Goal: Task Accomplishment & Management: Complete application form

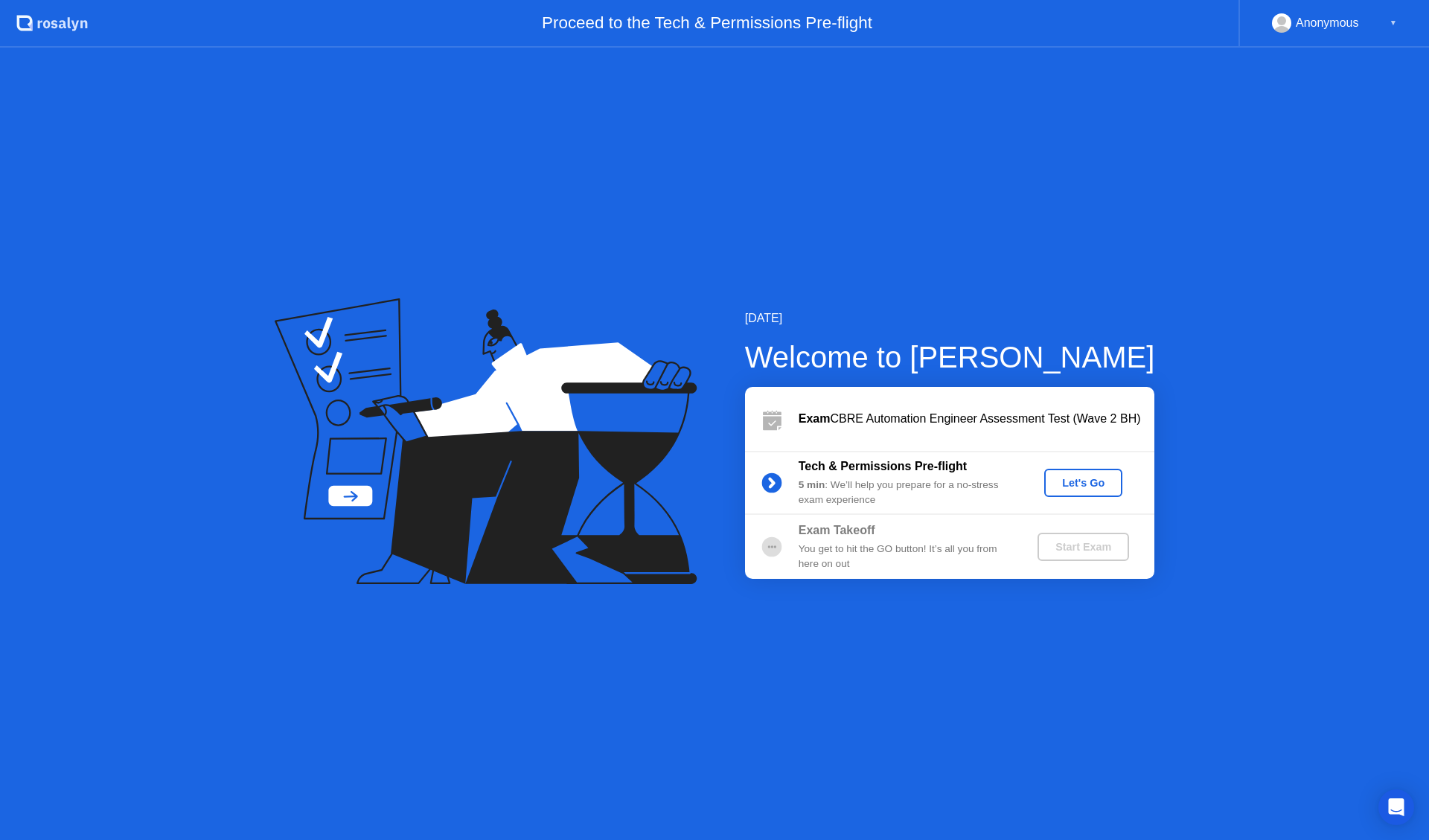
click at [1109, 487] on div "Let's Go" at bounding box center [1083, 483] width 67 height 12
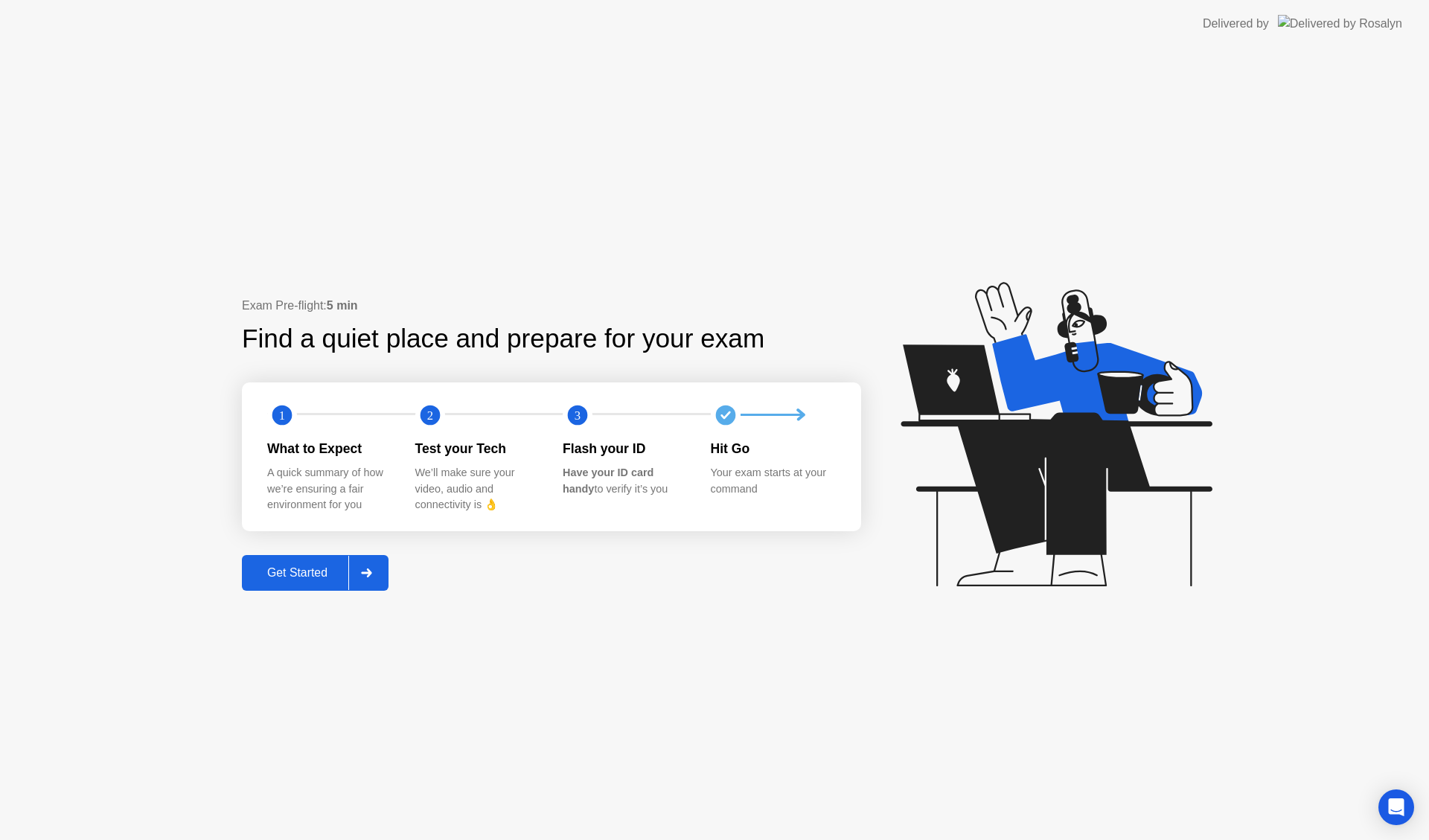
click at [352, 566] on div at bounding box center [366, 573] width 35 height 35
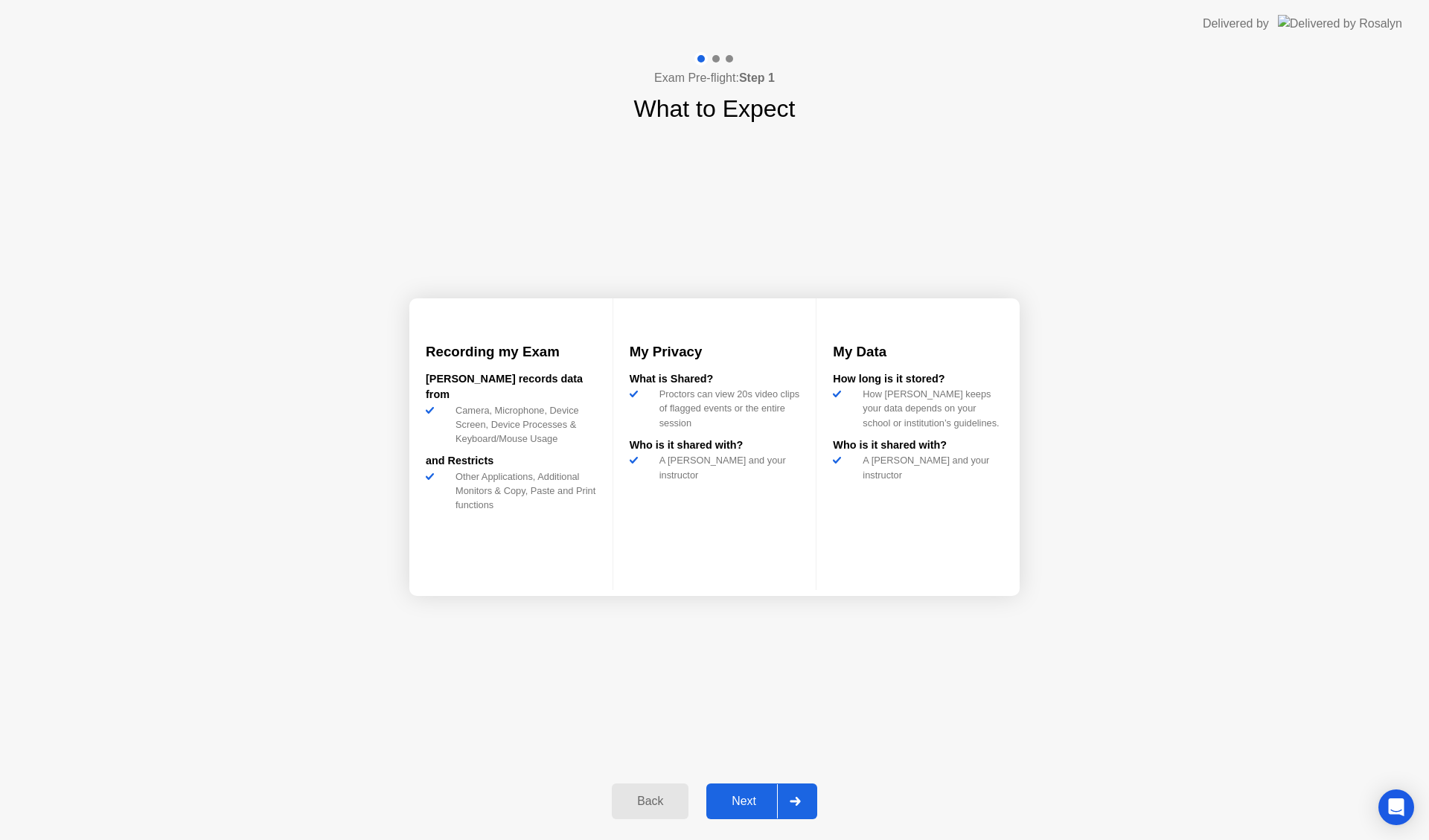
click at [793, 793] on div at bounding box center [795, 801] width 35 height 35
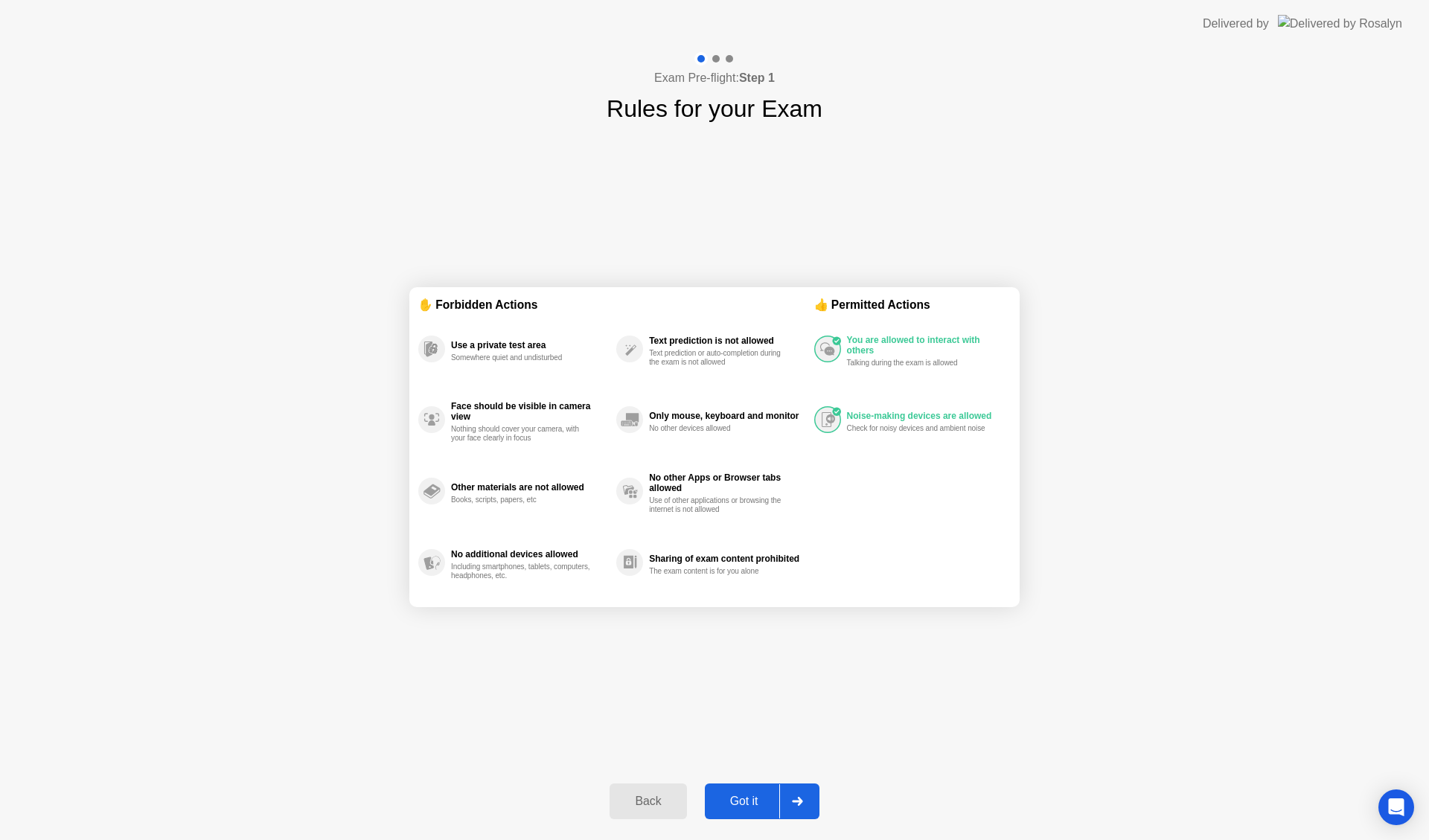
click at [791, 800] on div at bounding box center [797, 801] width 35 height 35
select select "**********"
select select "*******"
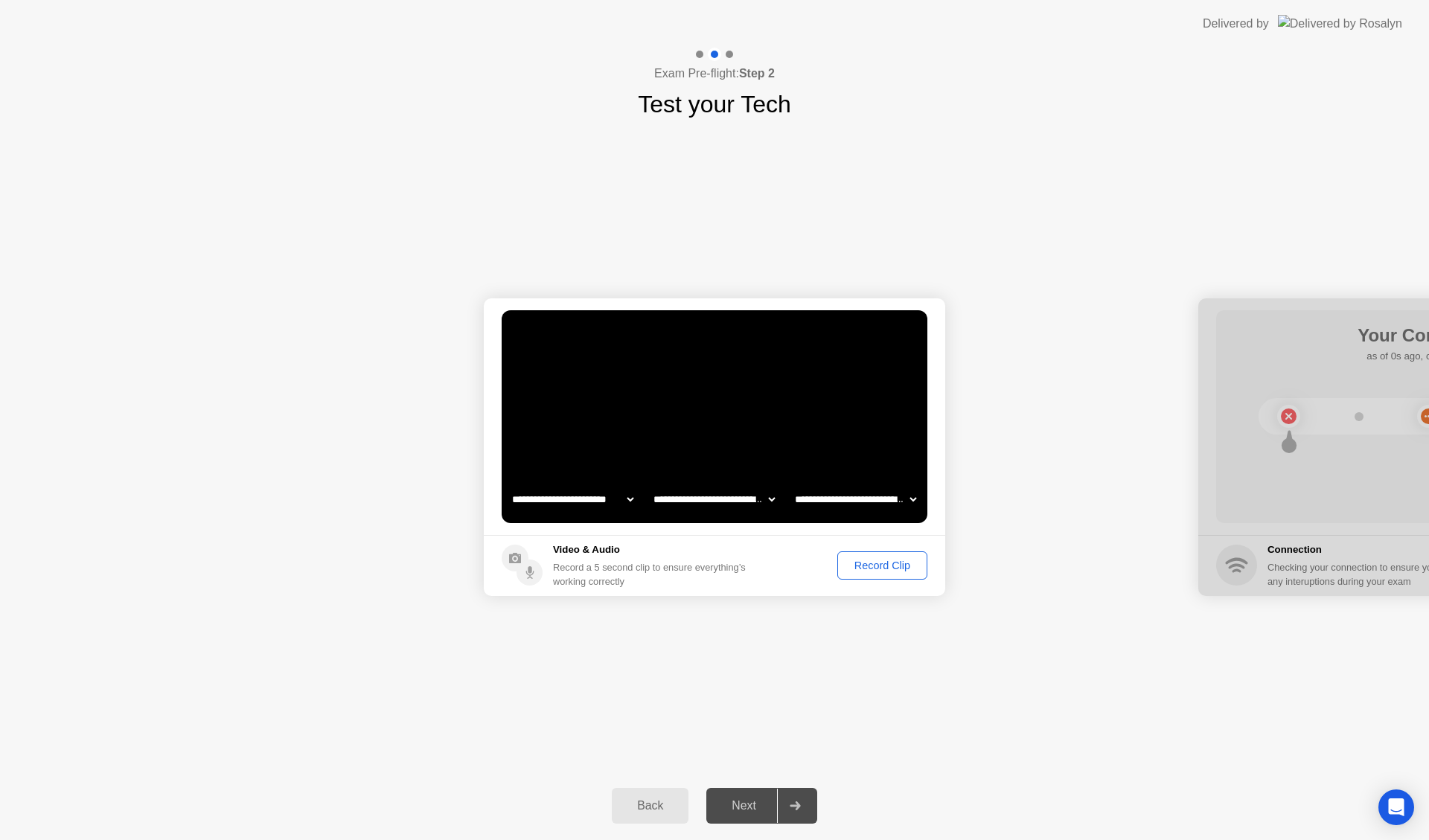
click at [867, 564] on div "Record Clip" at bounding box center [882, 565] width 80 height 12
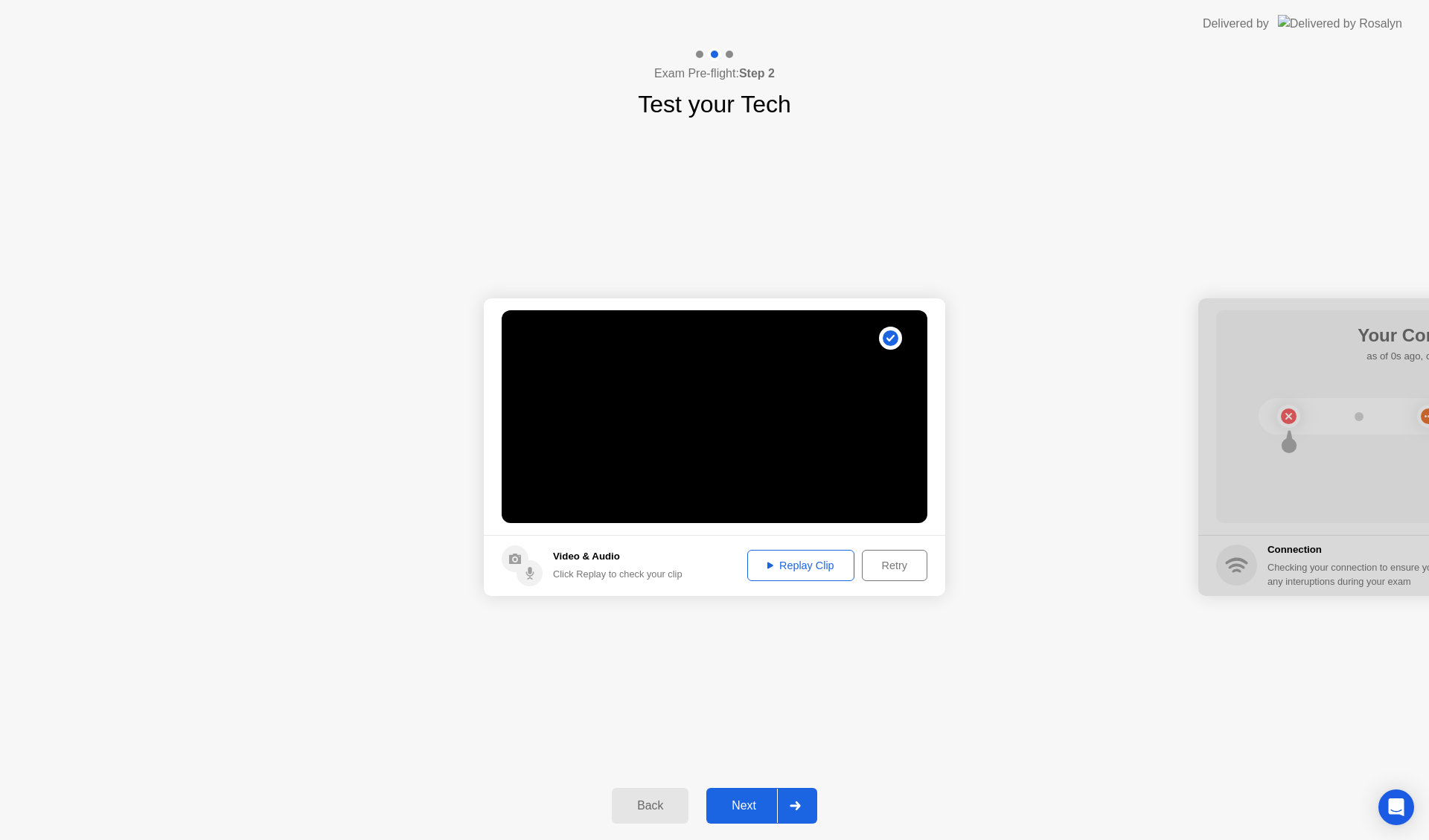
click at [815, 574] on button "Replay Clip" at bounding box center [800, 565] width 107 height 31
click at [835, 695] on div "**********" at bounding box center [714, 447] width 1429 height 650
click at [800, 809] on icon at bounding box center [795, 805] width 11 height 9
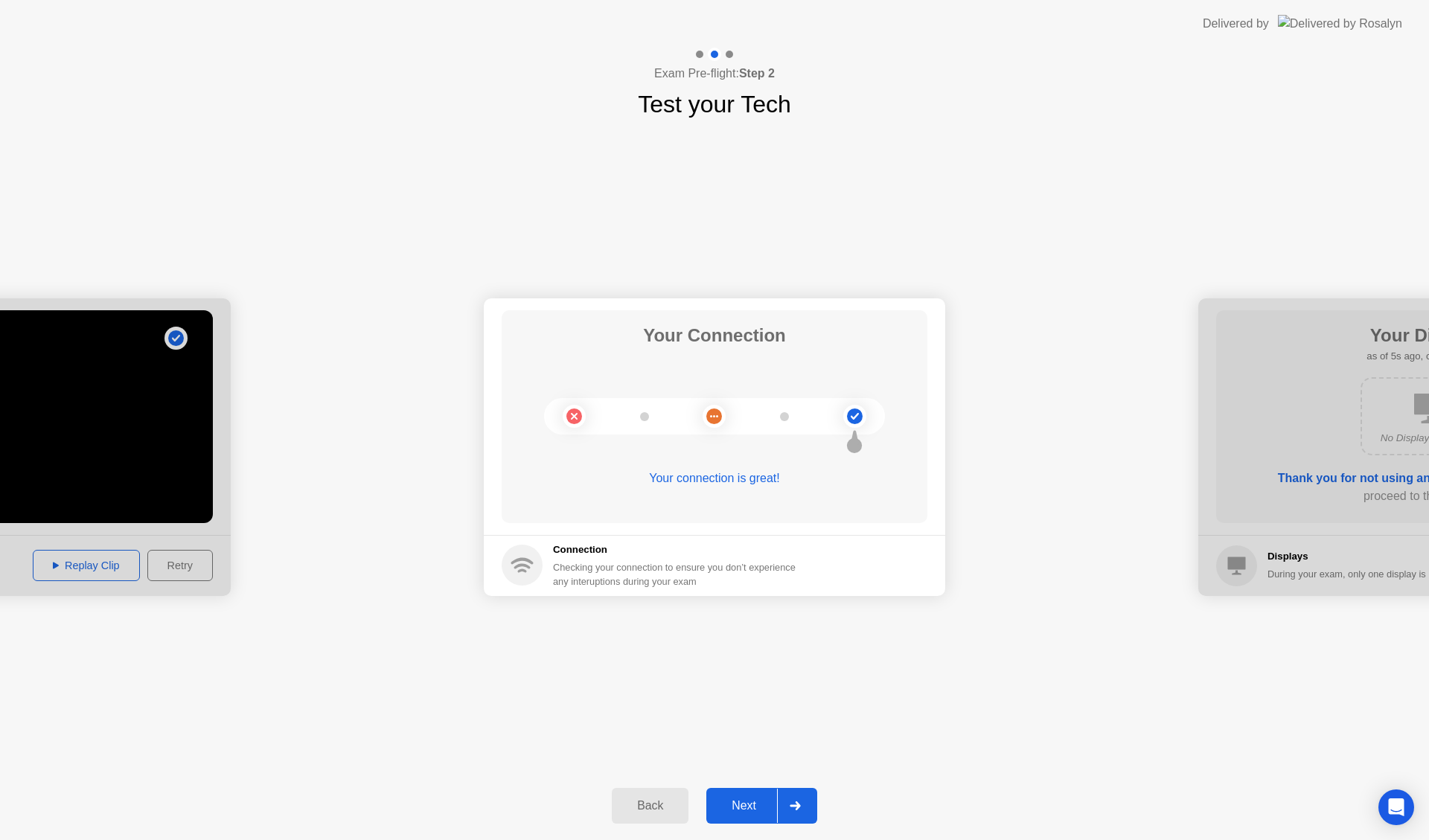
click at [798, 805] on icon at bounding box center [795, 805] width 10 height 9
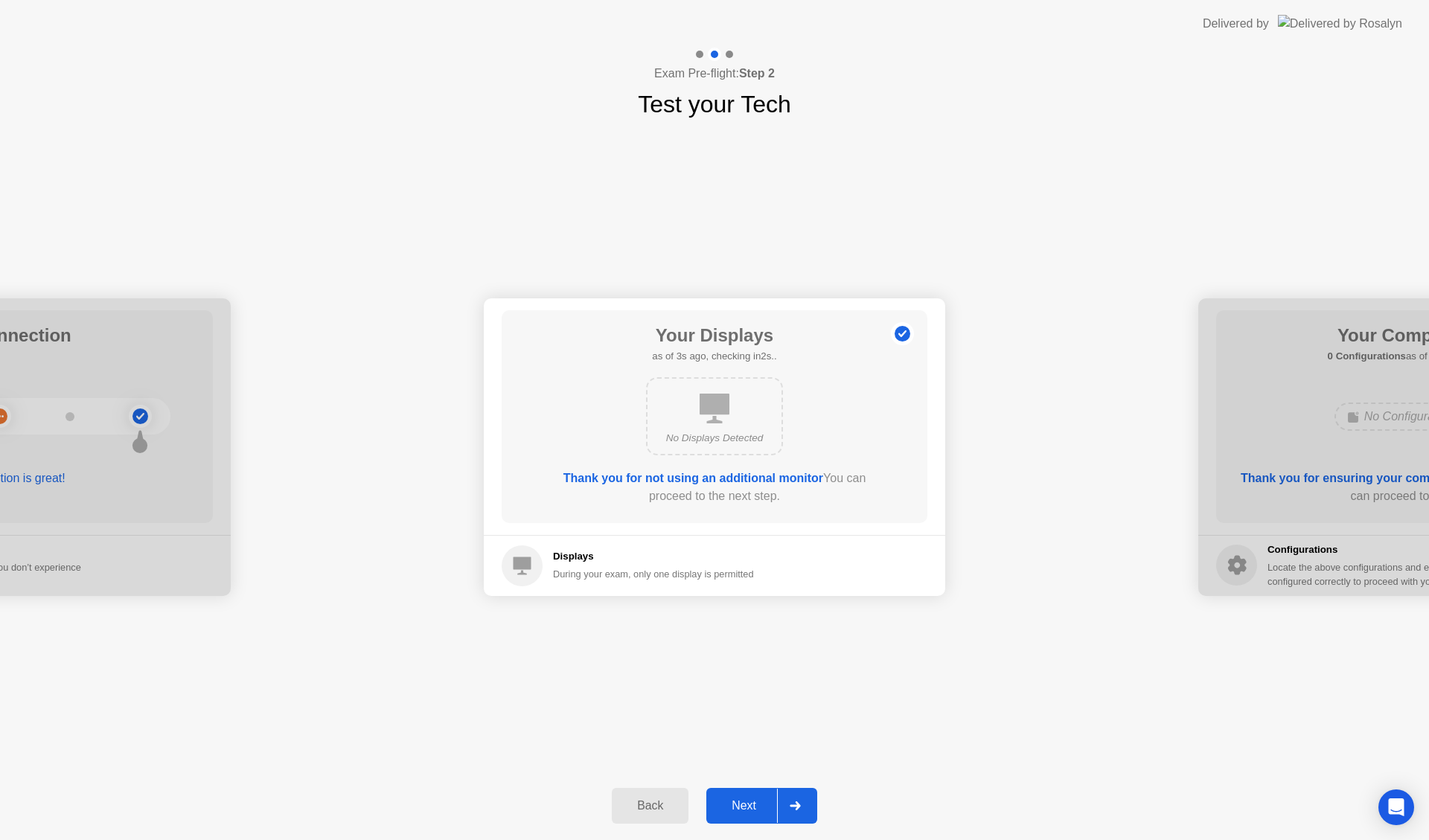
click at [798, 805] on icon at bounding box center [795, 805] width 10 height 9
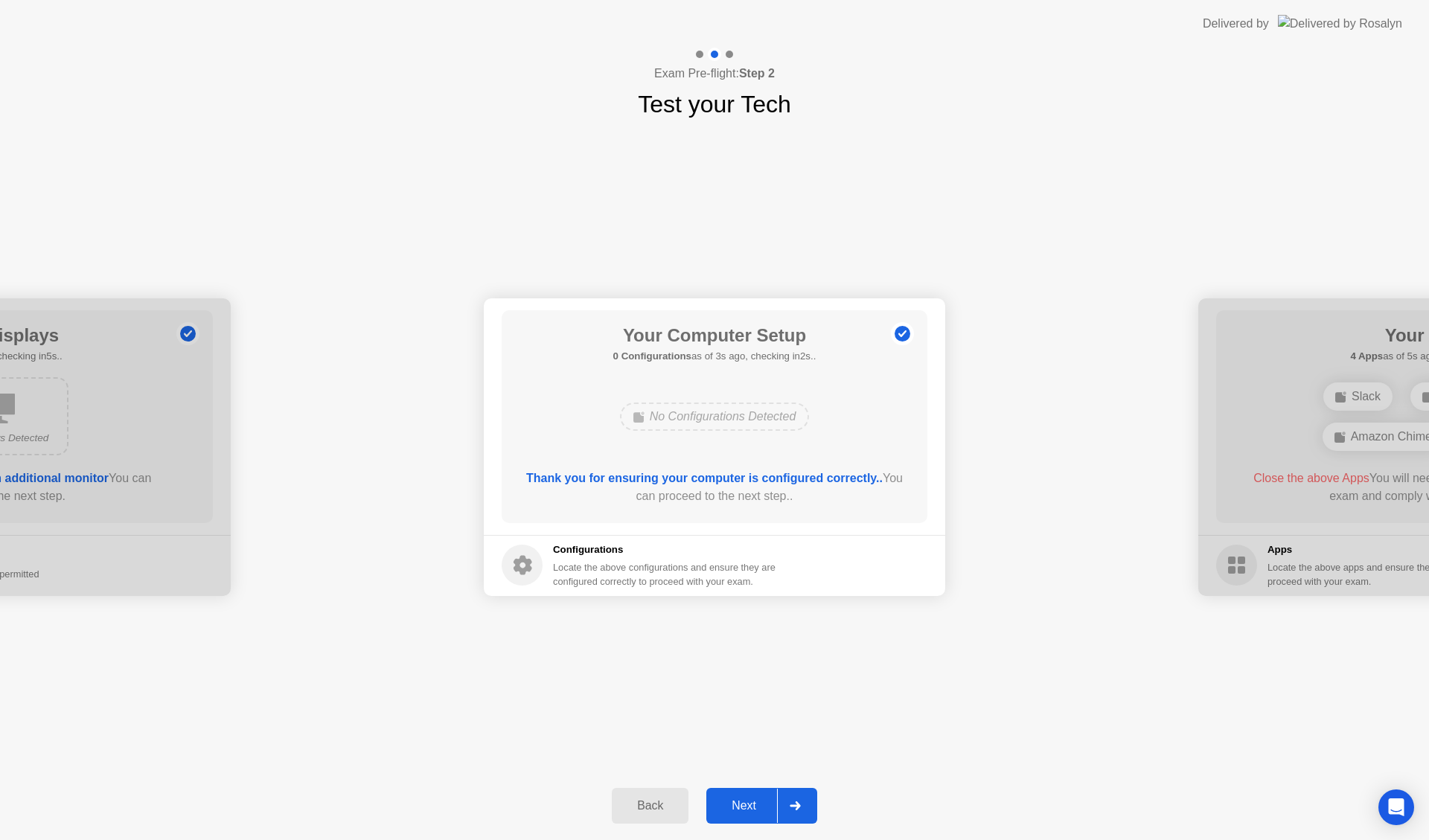
click at [798, 805] on icon at bounding box center [795, 805] width 10 height 9
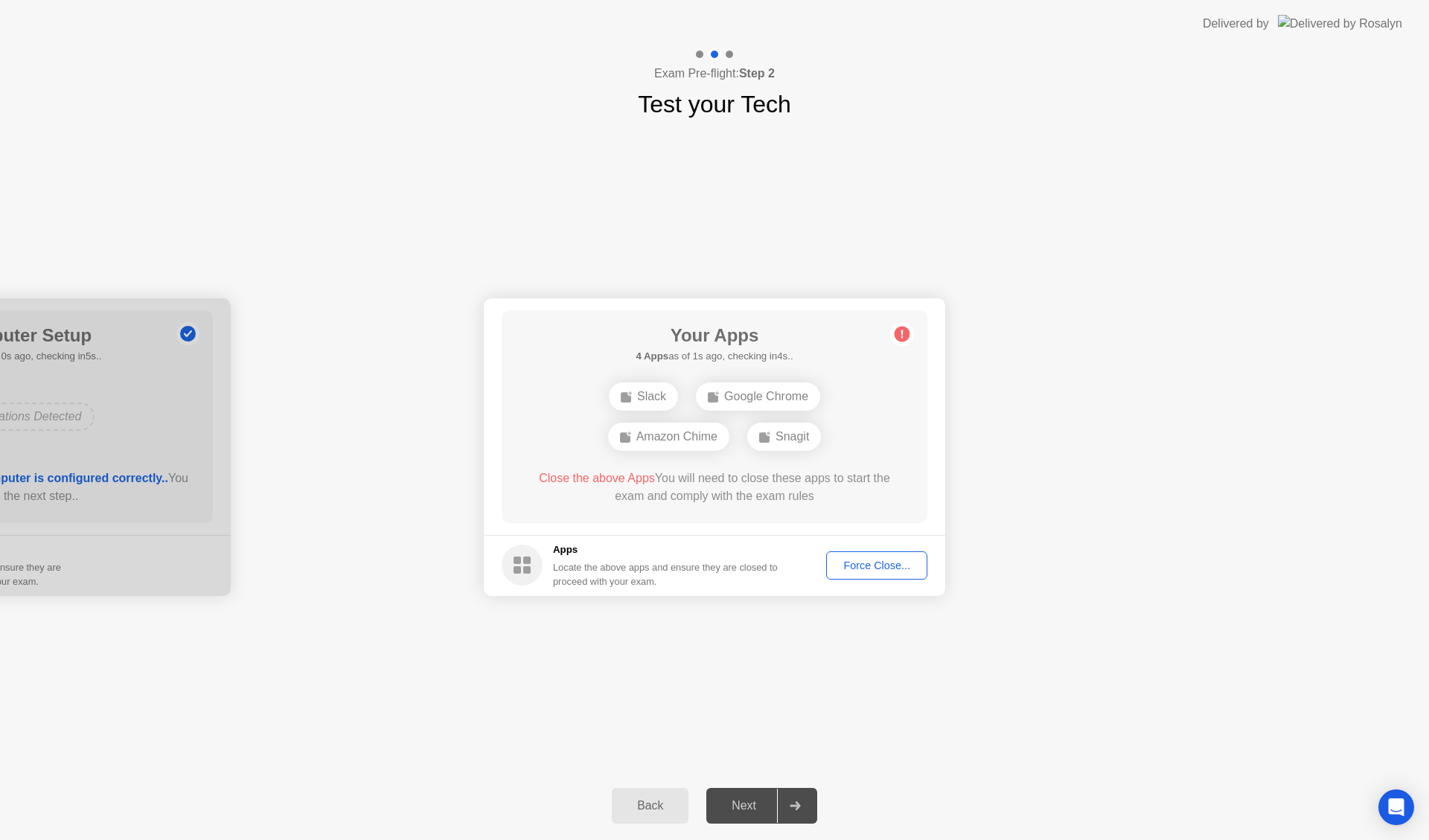
click at [857, 576] on button "Force Close..." at bounding box center [876, 565] width 101 height 29
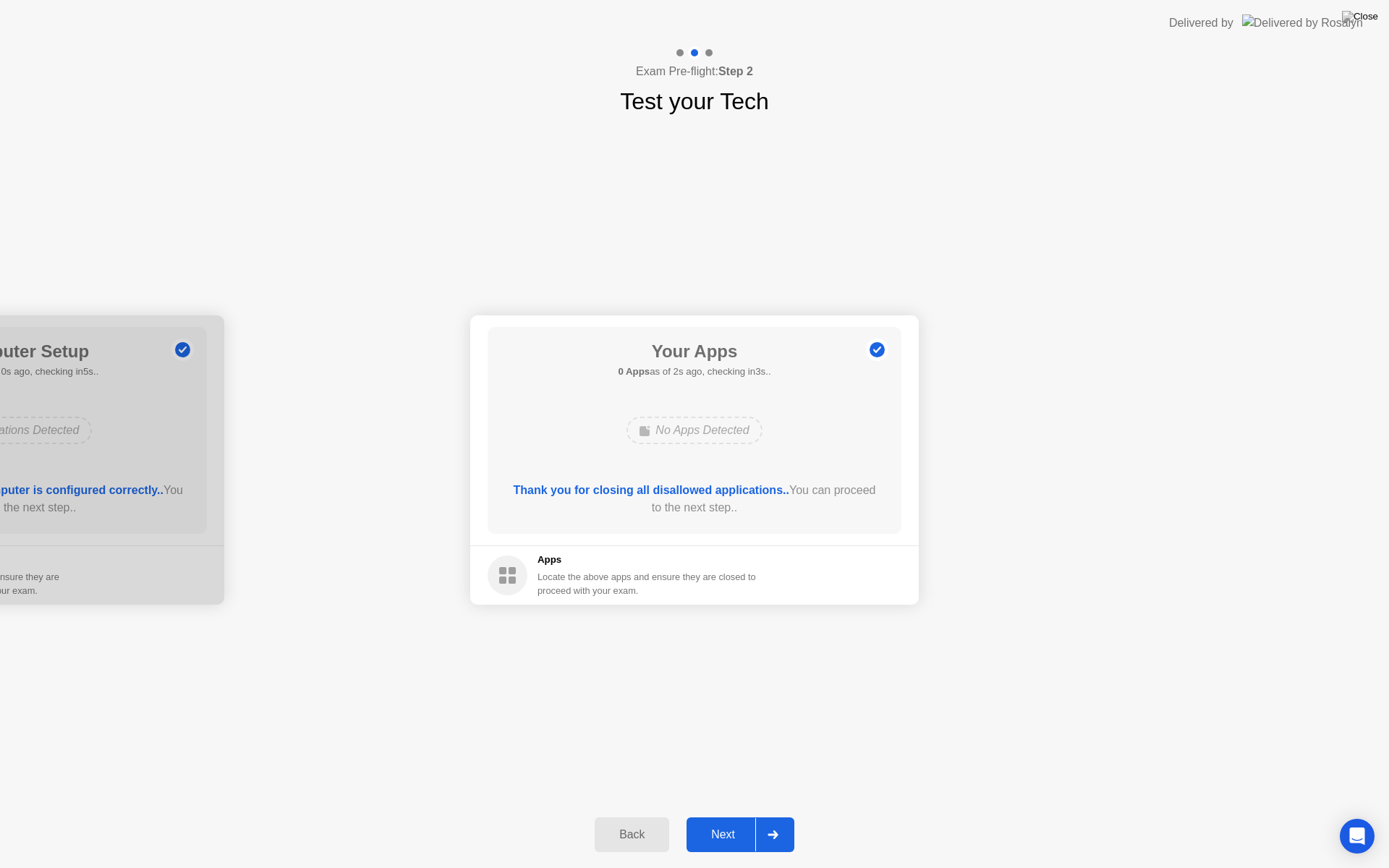
click at [762, 816] on div at bounding box center [772, 834] width 34 height 34
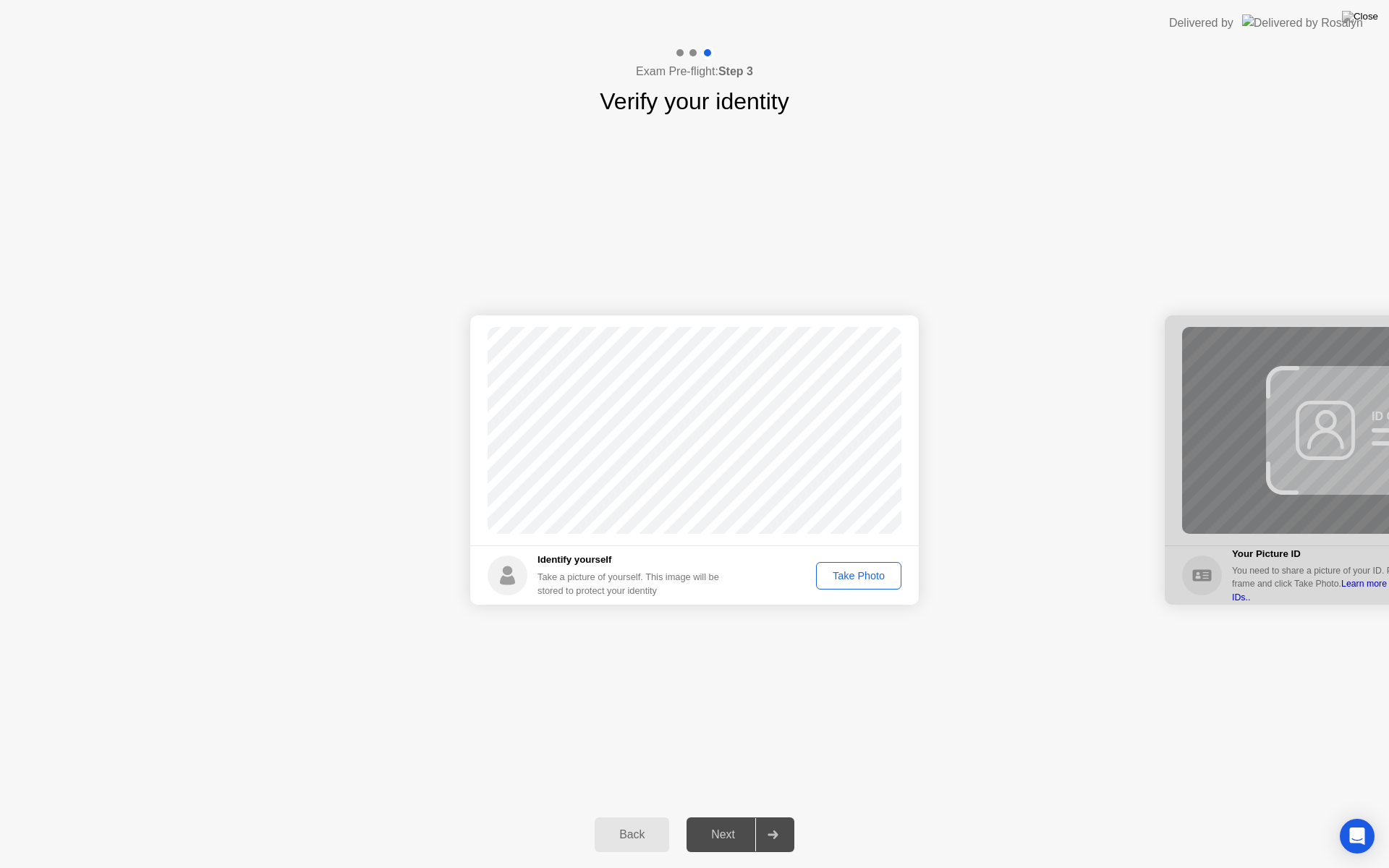
click at [861, 572] on div "Take Photo" at bounding box center [858, 576] width 75 height 11
click at [778, 816] on icon at bounding box center [772, 834] width 11 height 9
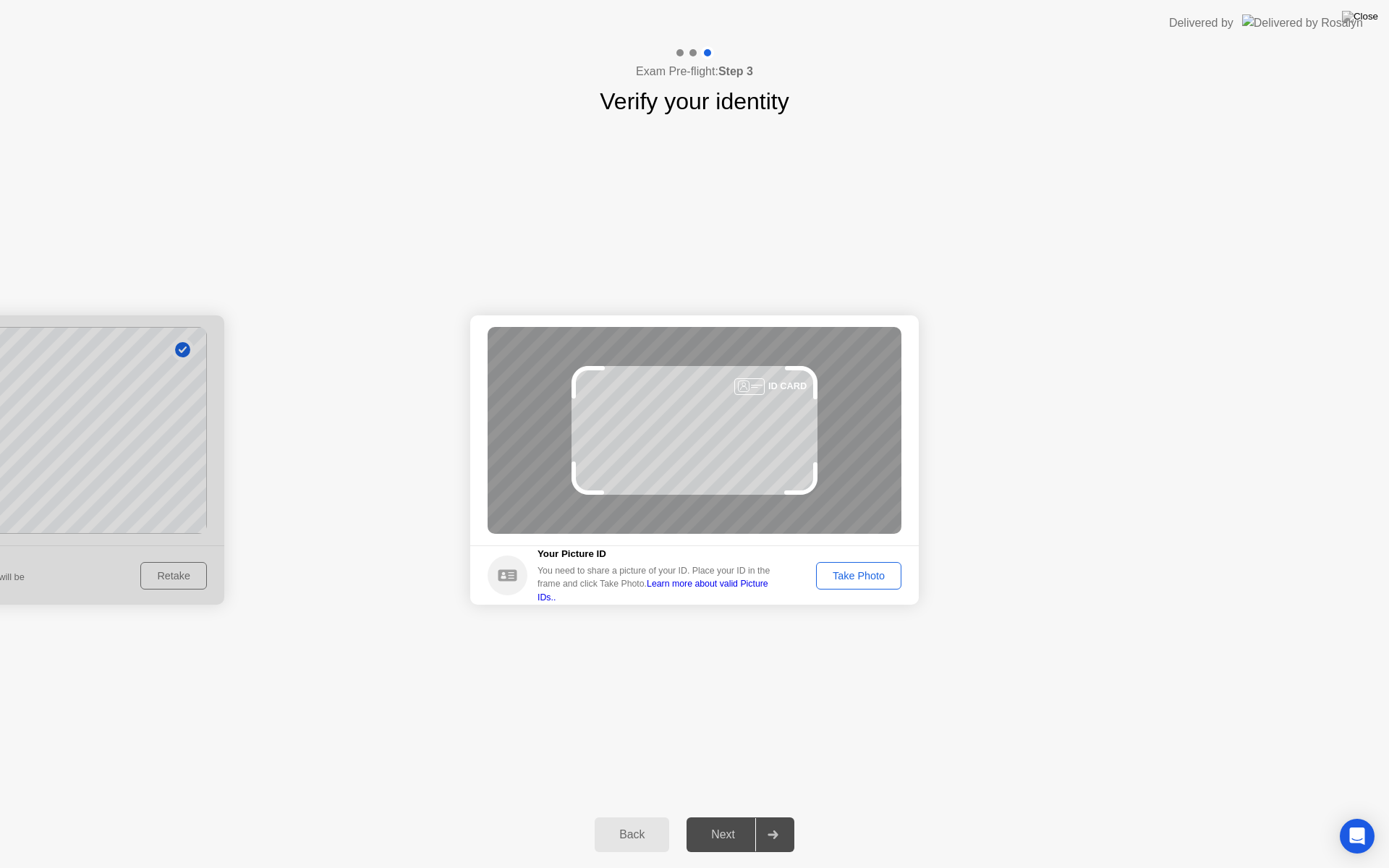
click at [870, 585] on button "Take Photo" at bounding box center [858, 576] width 85 height 28
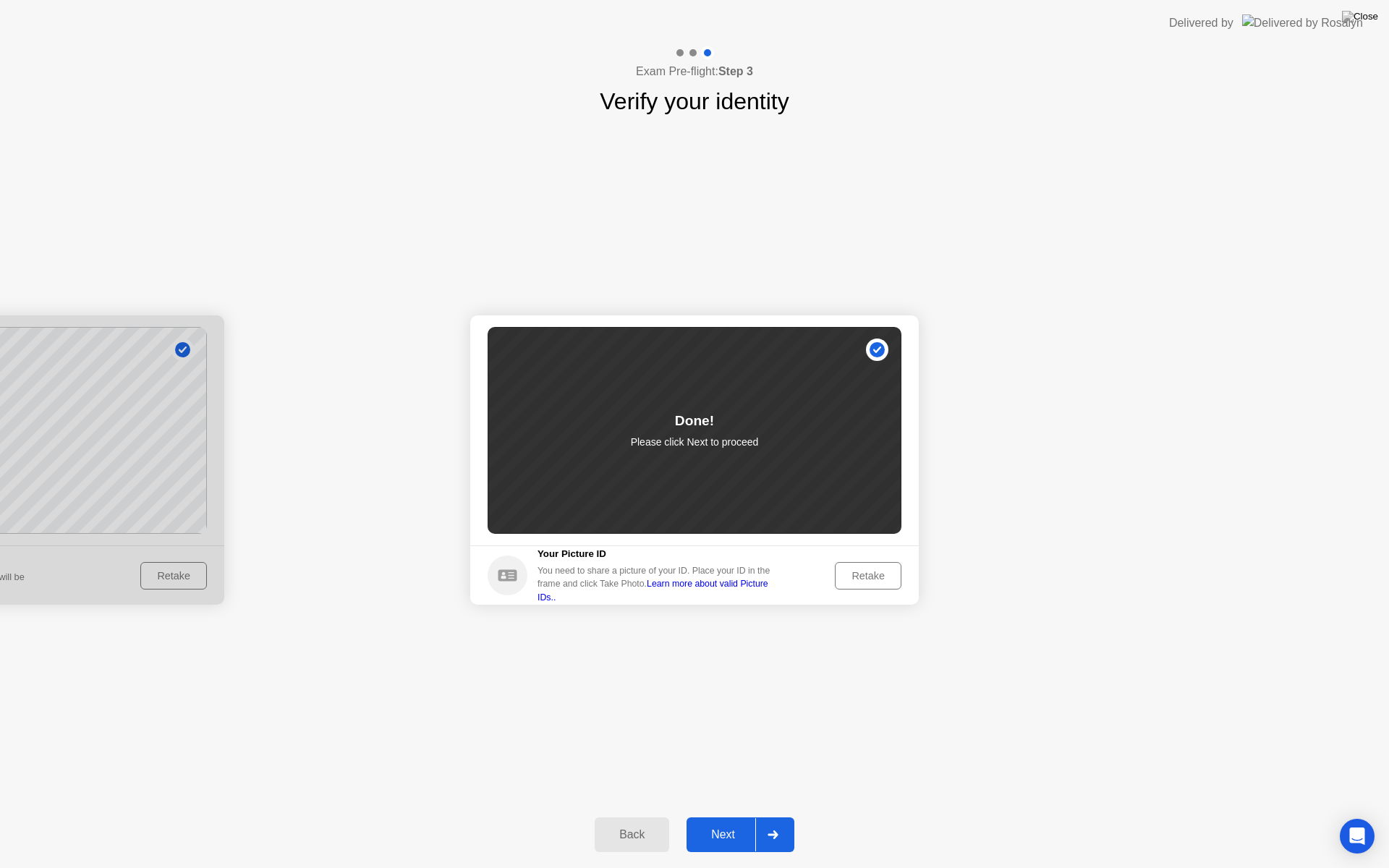
click at [778, 816] on div at bounding box center [772, 834] width 34 height 34
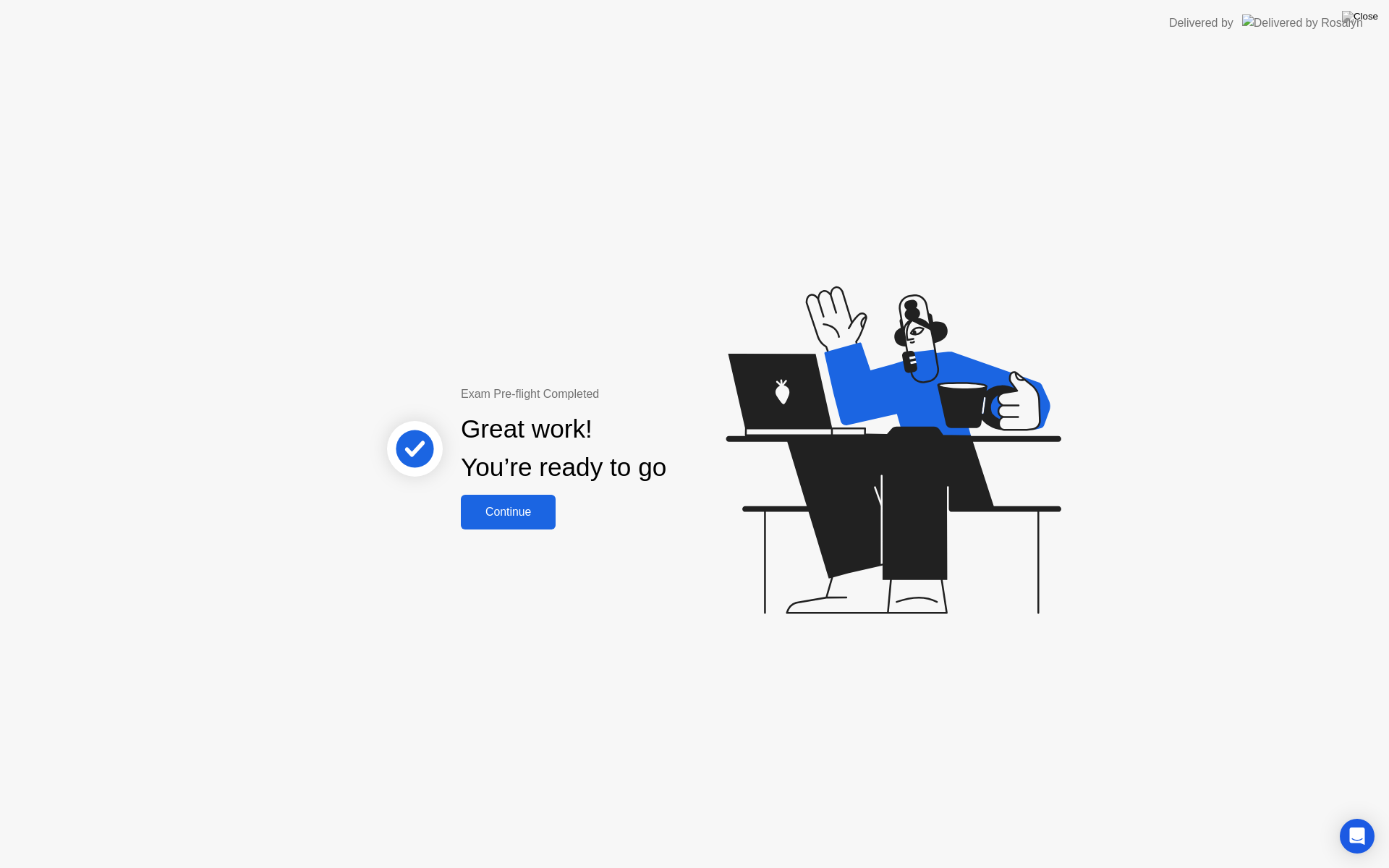
click at [514, 521] on button "Continue" at bounding box center [509, 512] width 95 height 34
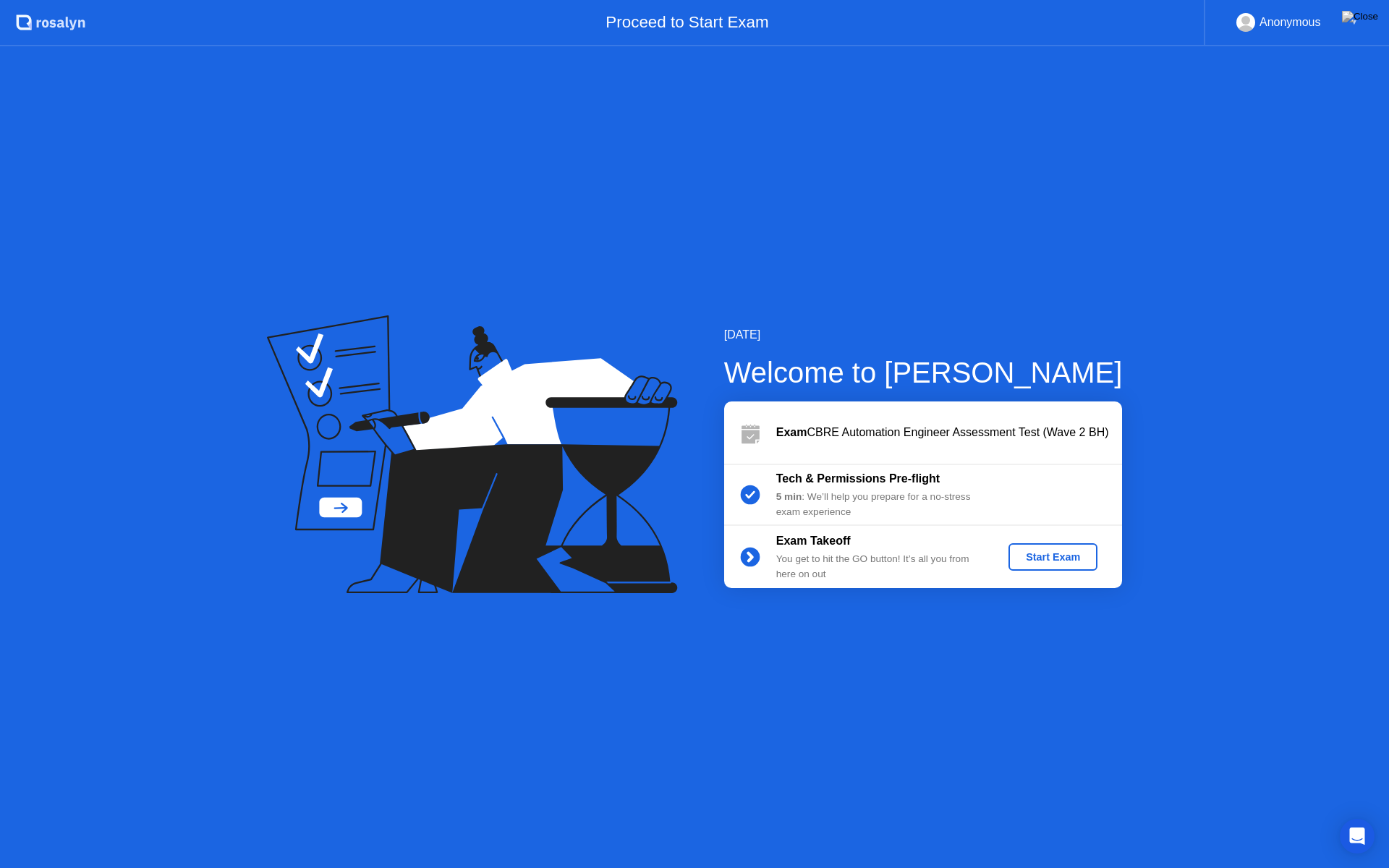
click at [1070, 562] on div "Start Exam" at bounding box center [1052, 557] width 78 height 11
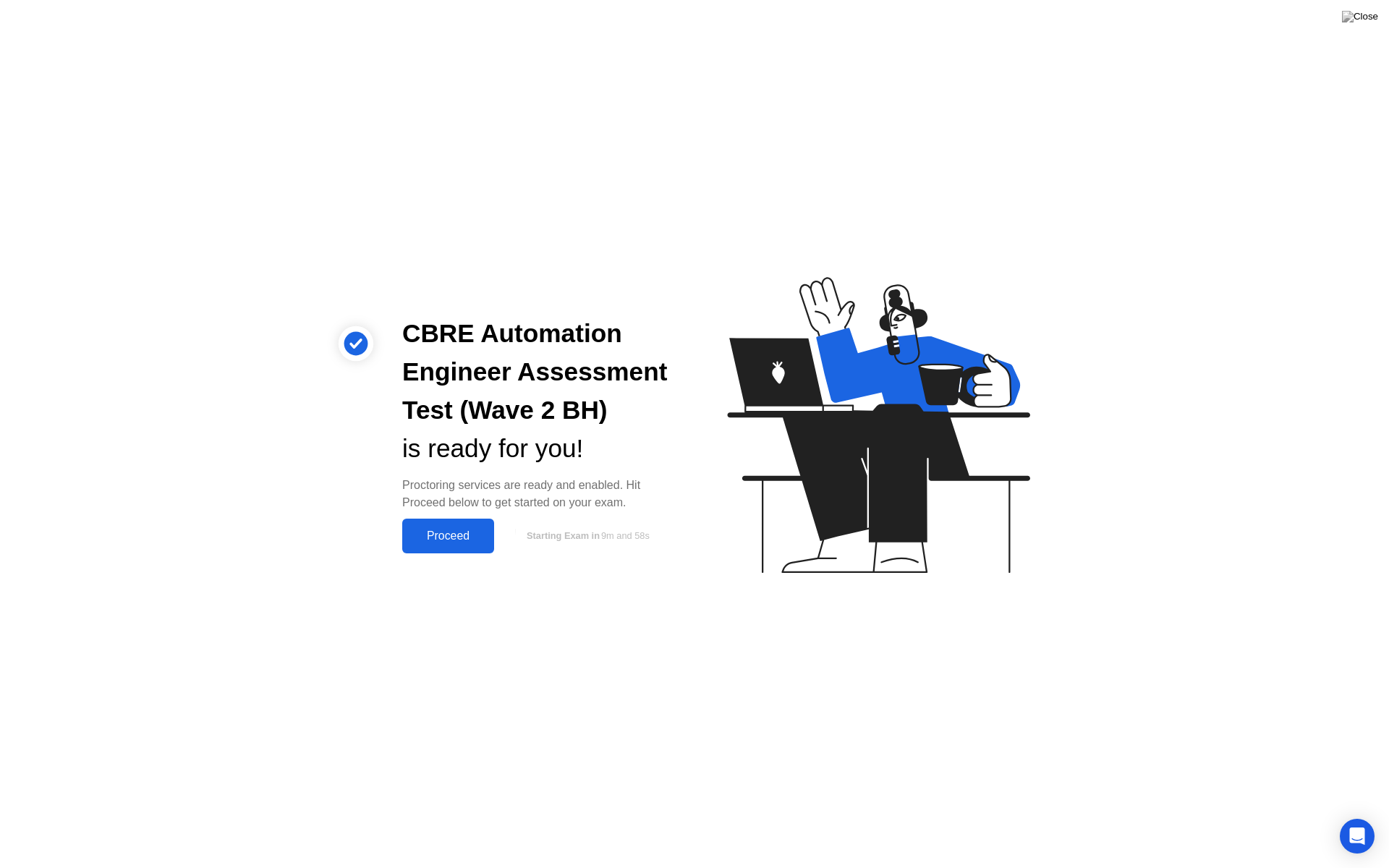
click at [446, 542] on div "Proceed" at bounding box center [448, 536] width 84 height 13
